Goal: Information Seeking & Learning: Learn about a topic

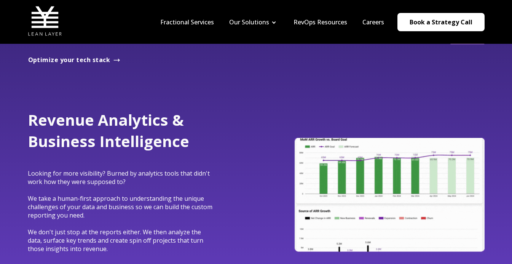
scroll to position [622, 0]
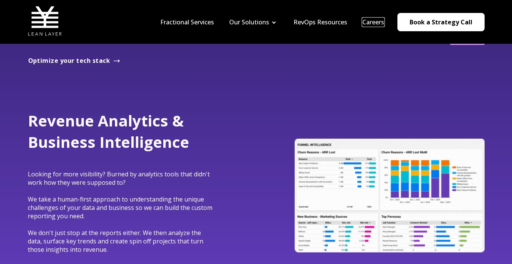
click at [371, 22] on link "Careers" at bounding box center [374, 22] width 22 height 8
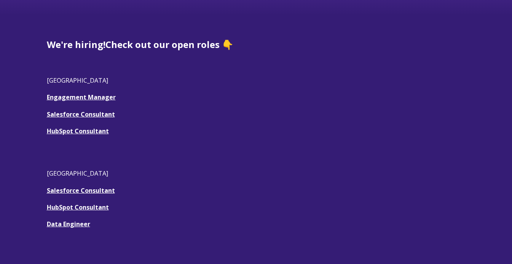
scroll to position [204, 0]
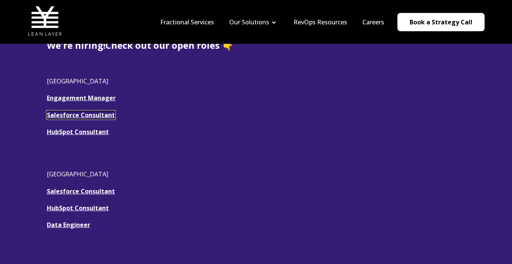
click at [67, 113] on u "Salesforce Consultant" at bounding box center [81, 115] width 68 height 8
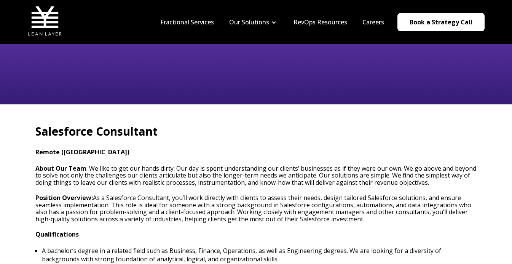
scroll to position [126, 0]
